Goal: Task Accomplishment & Management: Manage account settings

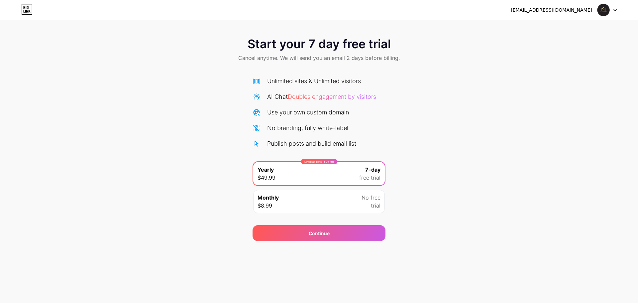
click at [576, 11] on div "[EMAIL_ADDRESS][DOMAIN_NAME]" at bounding box center [551, 10] width 81 height 7
drag, startPoint x: 593, startPoint y: 9, endPoint x: 542, endPoint y: 2, distance: 51.3
click at [542, 2] on div "info@g7holding.ae Logout" at bounding box center [319, 10] width 638 height 20
click at [530, 28] on div "Start your 7 day free trial Cancel anytime. We will send you an email 2 days be…" at bounding box center [319, 120] width 638 height 241
click at [617, 9] on div "info@g7holding.ae Logout" at bounding box center [319, 10] width 638 height 12
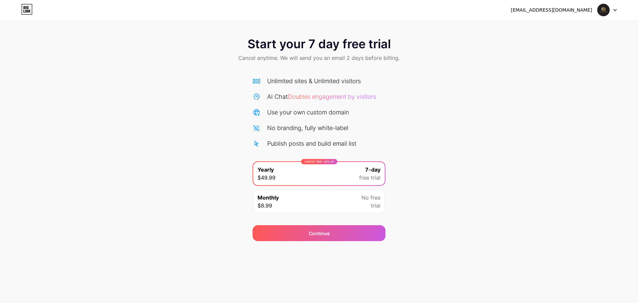
click at [616, 9] on icon at bounding box center [615, 10] width 3 height 2
drag, startPoint x: 552, startPoint y: 10, endPoint x: 596, endPoint y: 13, distance: 44.6
click at [596, 13] on div "info@g7holding.ae Logout" at bounding box center [319, 10] width 638 height 12
click at [550, 45] on div "Start your 7 day free trial Cancel anytime. We will send you an email 2 days be…" at bounding box center [319, 50] width 638 height 39
drag, startPoint x: 551, startPoint y: 8, endPoint x: 596, endPoint y: 15, distance: 45.9
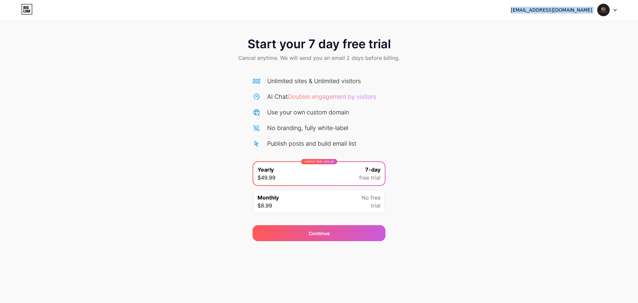
click at [596, 15] on div "info@g7holding.ae Logout" at bounding box center [319, 10] width 638 height 12
click at [616, 11] on icon at bounding box center [615, 10] width 3 height 2
click at [552, 26] on li "Logout" at bounding box center [575, 27] width 82 height 18
click at [548, 30] on li "Logout" at bounding box center [575, 27] width 82 height 18
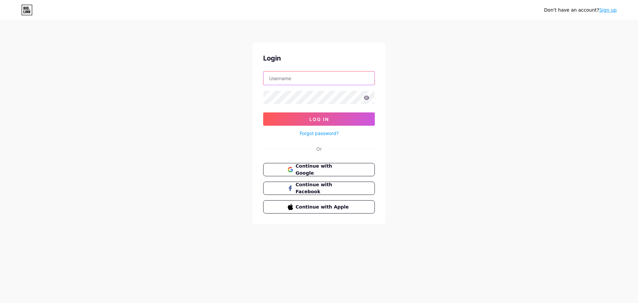
click at [295, 75] on input "text" at bounding box center [319, 77] width 111 height 13
type input "[EMAIL_ADDRESS][DOMAIN_NAME]"
click at [368, 97] on icon at bounding box center [367, 97] width 6 height 4
click at [366, 98] on icon at bounding box center [367, 97] width 6 height 4
click at [365, 98] on icon at bounding box center [367, 97] width 6 height 4
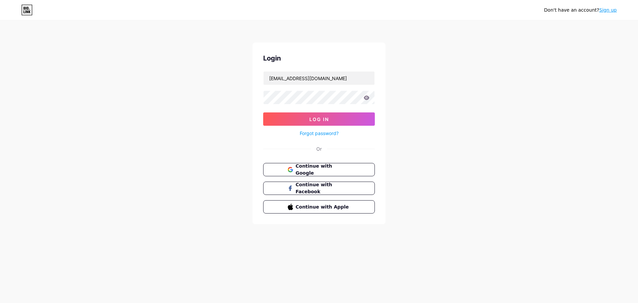
click at [366, 98] on icon at bounding box center [367, 97] width 6 height 4
click at [368, 98] on icon at bounding box center [367, 97] width 6 height 4
click at [368, 97] on icon at bounding box center [367, 97] width 6 height 4
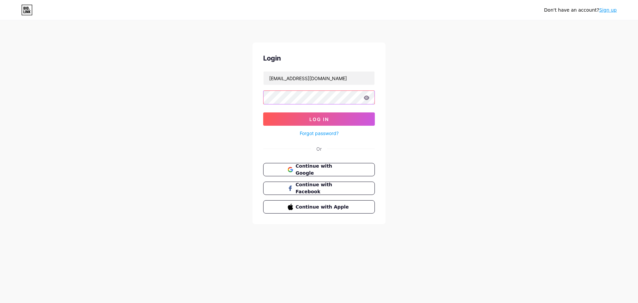
click at [263, 96] on div at bounding box center [319, 97] width 112 height 14
click at [282, 119] on button "Log In" at bounding box center [319, 118] width 112 height 13
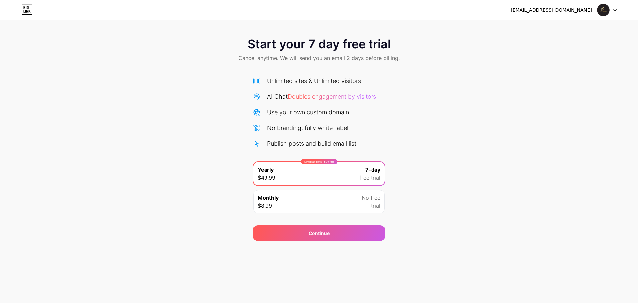
click at [577, 12] on div "[EMAIL_ADDRESS][DOMAIN_NAME]" at bounding box center [551, 10] width 81 height 7
drag, startPoint x: 595, startPoint y: 8, endPoint x: 519, endPoint y: 12, distance: 75.9
click at [519, 12] on div "info@g7holding.ae Logout" at bounding box center [319, 10] width 638 height 12
click at [28, 10] on icon at bounding box center [27, 11] width 2 height 3
